Goal: Task Accomplishment & Management: Use online tool/utility

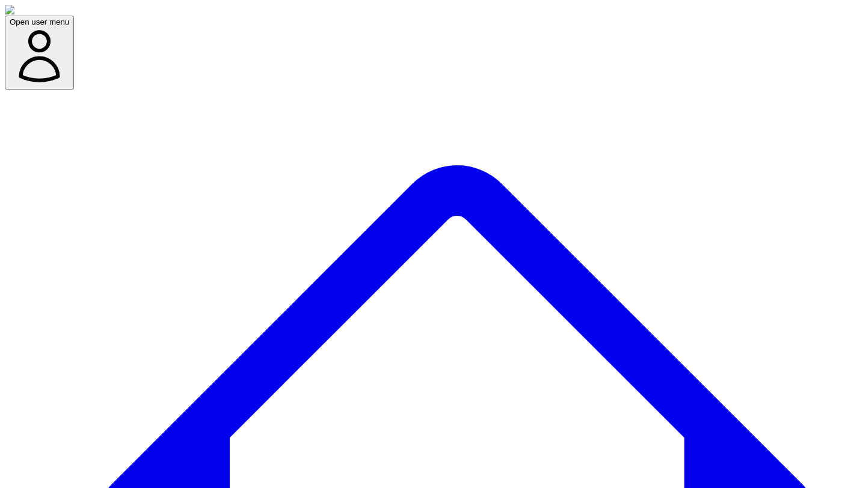
drag, startPoint x: 700, startPoint y: 61, endPoint x: 821, endPoint y: 96, distance: 125.8
copy span "Add/select expert(s) to start"
